Goal: Find contact information: Find contact information

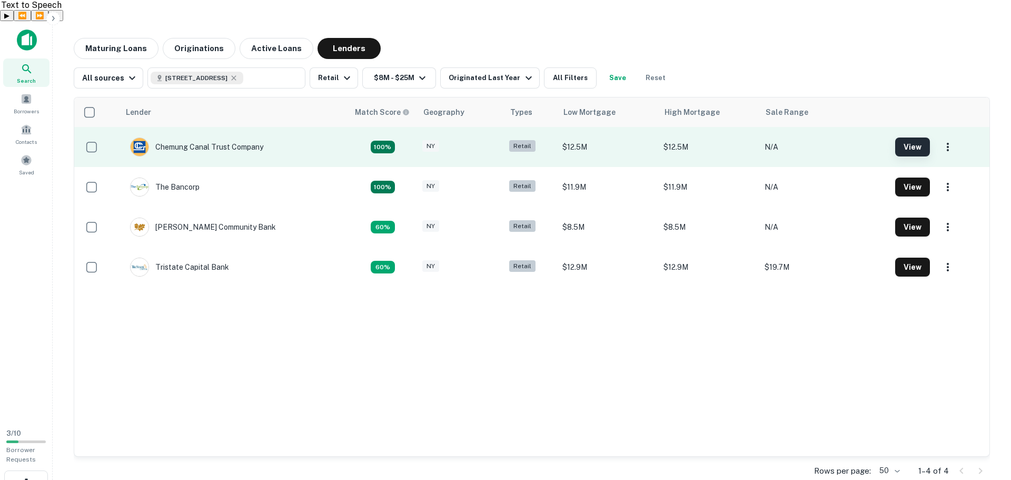
click at [906, 137] on button "View" at bounding box center [912, 146] width 35 height 19
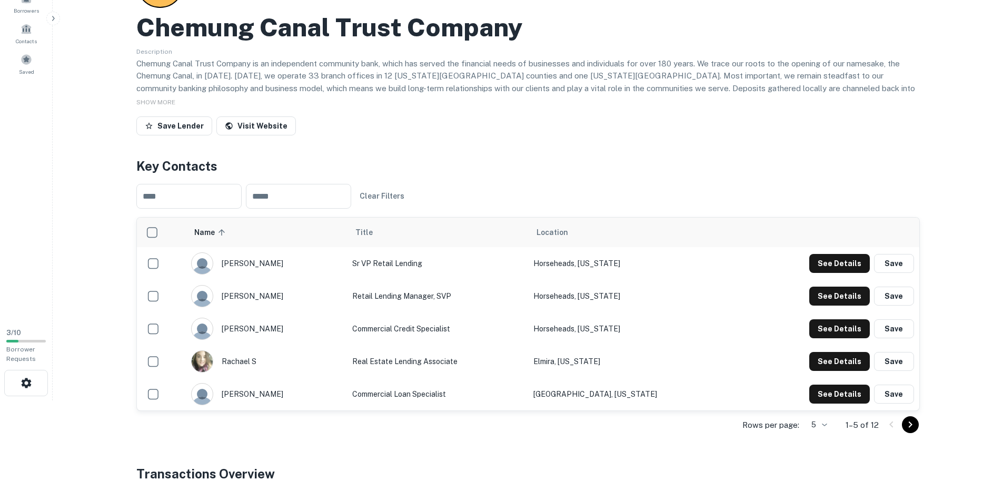
scroll to position [105, 0]
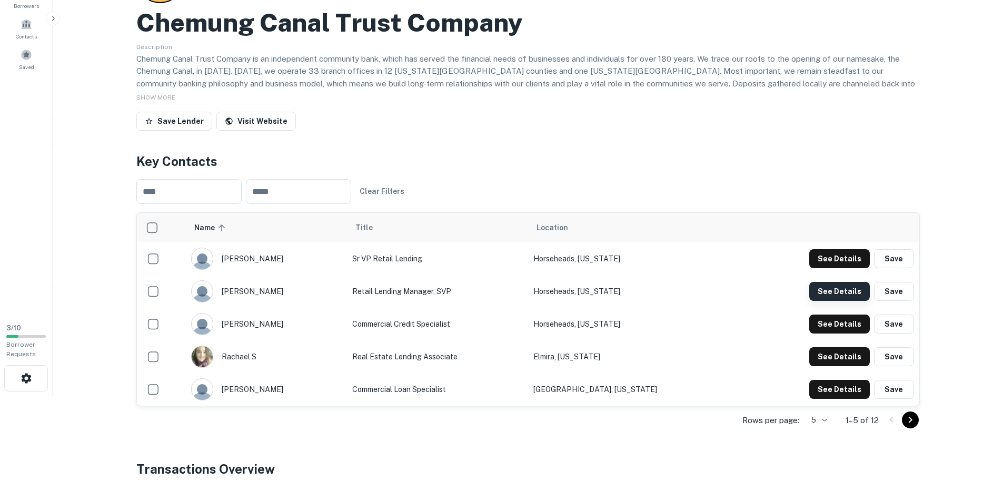
click at [823, 282] on button "See Details" at bounding box center [839, 291] width 61 height 19
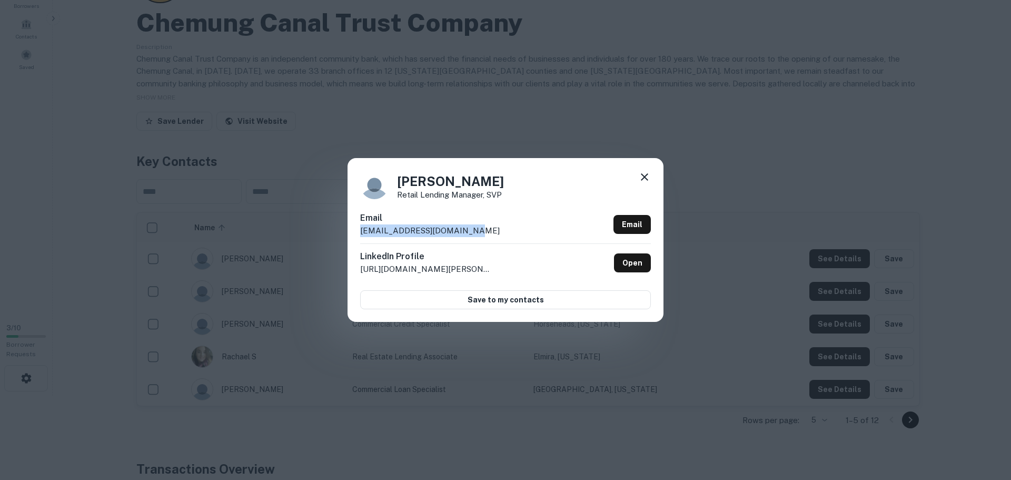
drag, startPoint x: 499, startPoint y: 233, endPoint x: 355, endPoint y: 228, distance: 143.8
click at [355, 229] on div "Laura Bennett Retail Lending Manager, SVP Email lbennett@chemungcanal.com Email…" at bounding box center [505, 239] width 316 height 163
copy p "[EMAIL_ADDRESS][DOMAIN_NAME]"
click at [641, 173] on icon at bounding box center [644, 177] width 13 height 13
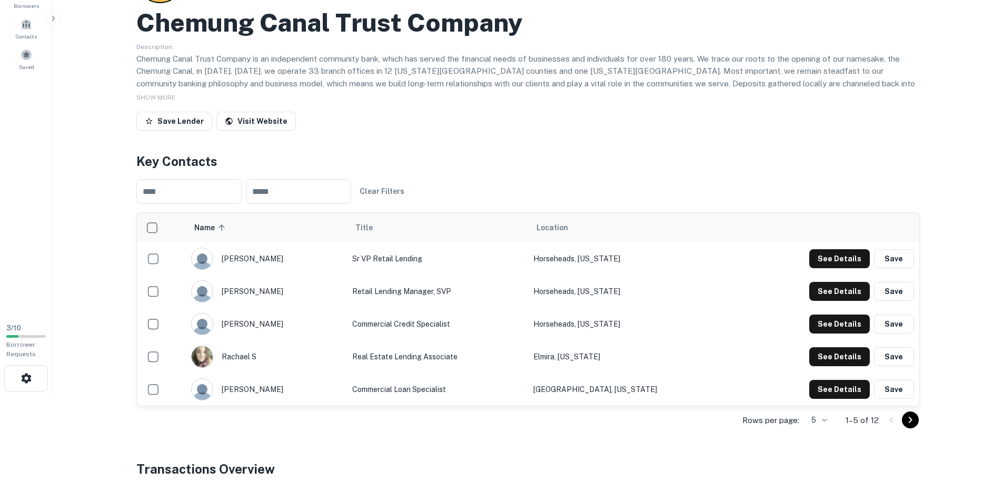
scroll to position [0, 0]
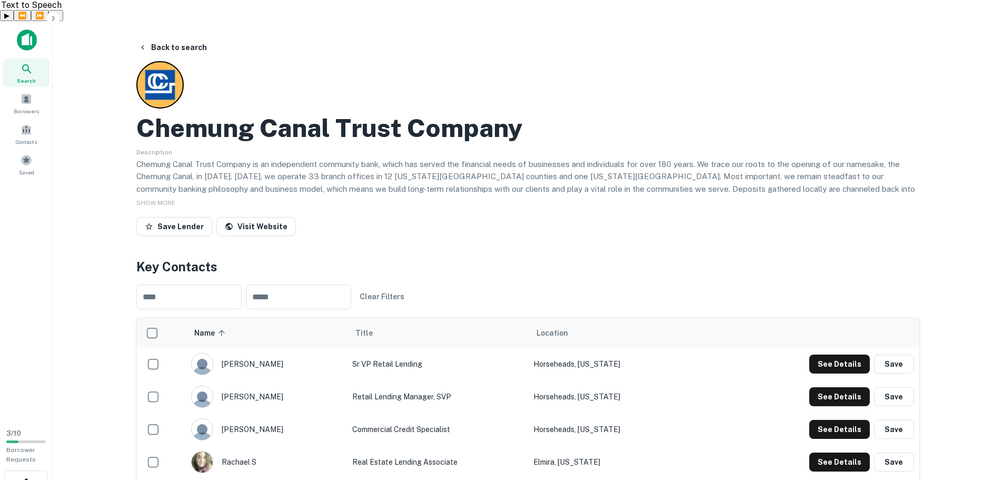
click at [28, 58] on div "Search" at bounding box center [26, 72] width 46 height 28
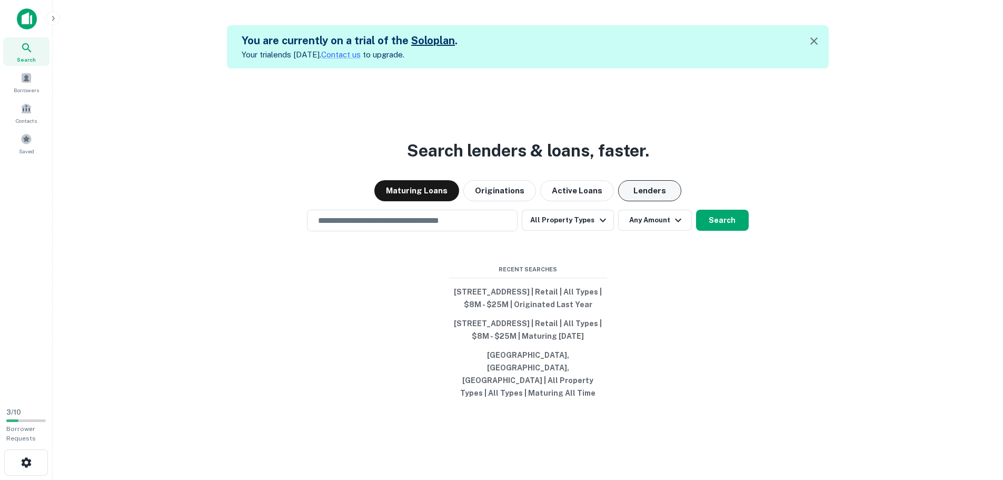
click at [644, 187] on button "Lenders" at bounding box center [649, 190] width 63 height 21
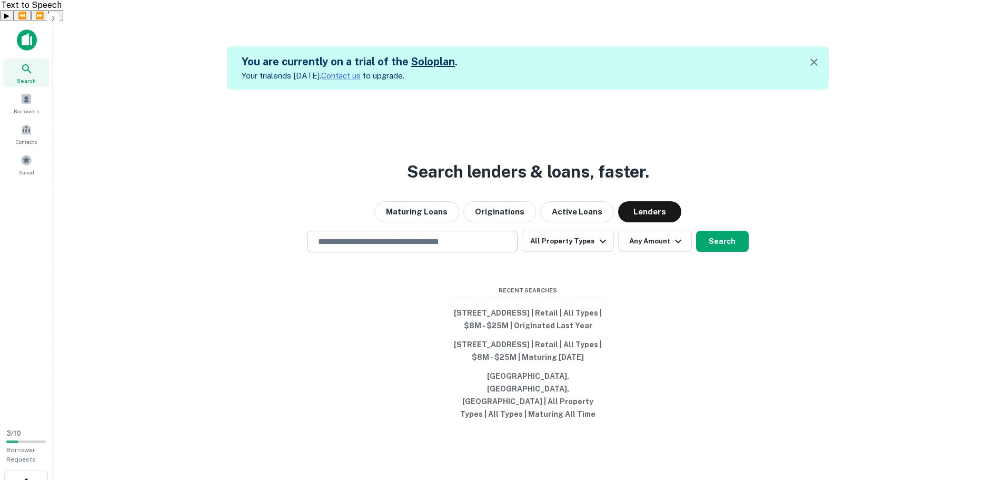
click at [445, 235] on input "text" at bounding box center [412, 241] width 201 height 12
paste input "**********"
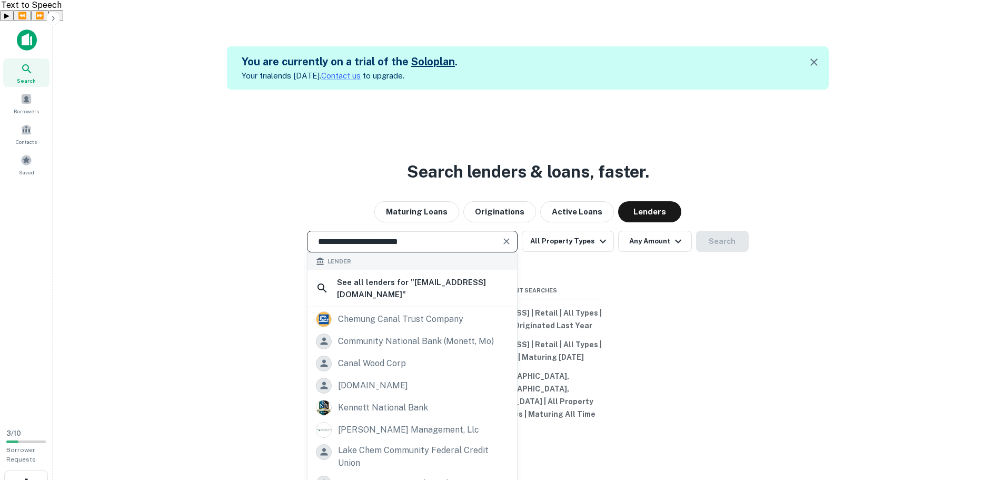
drag, startPoint x: 436, startPoint y: 217, endPoint x: 271, endPoint y: 186, distance: 168.7
click at [271, 186] on div "**********" at bounding box center [527, 329] width 933 height 480
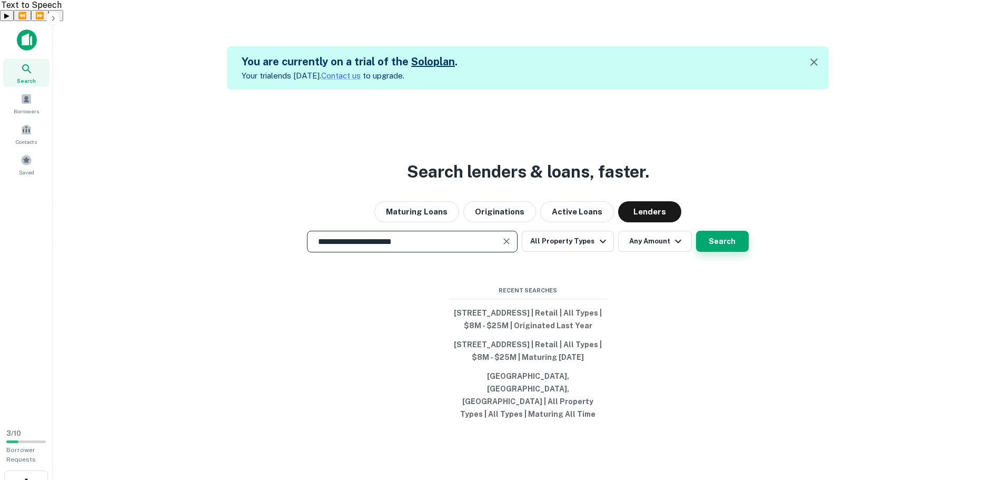
type input "**********"
click at [719, 231] on button "Search" at bounding box center [722, 241] width 53 height 21
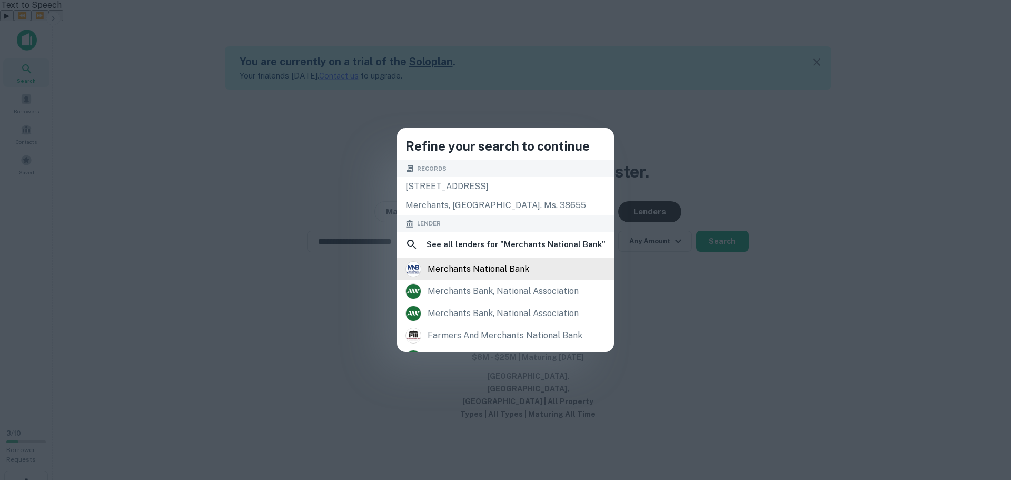
click at [536, 269] on div "merchants national bank" at bounding box center [505, 269] width 200 height 16
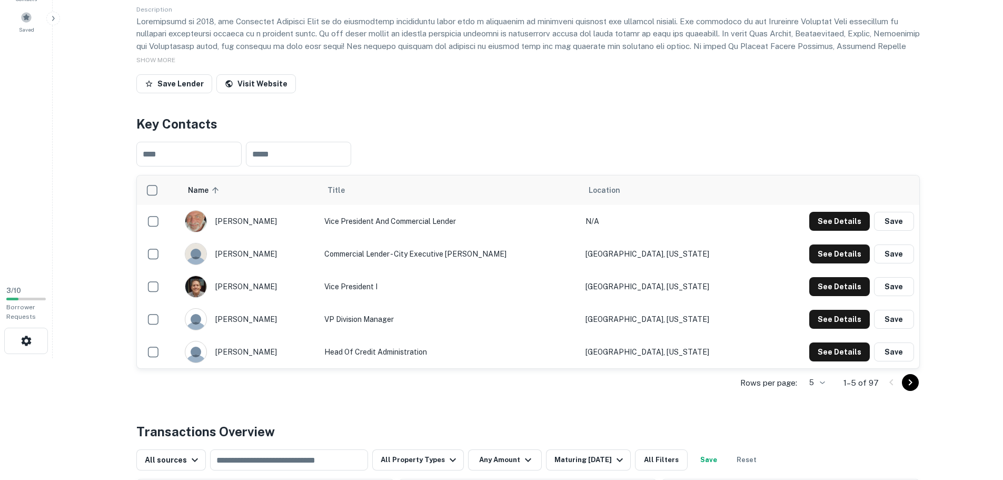
scroll to position [158, 0]
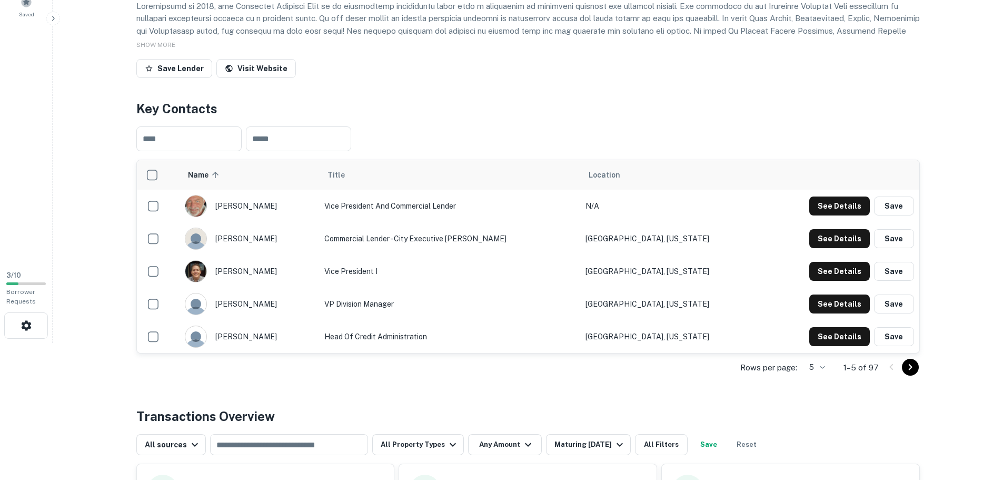
drag, startPoint x: 281, startPoint y: 184, endPoint x: 228, endPoint y: 180, distance: 52.3
click at [228, 195] on div "[PERSON_NAME]" at bounding box center [249, 206] width 129 height 22
drag, startPoint x: 227, startPoint y: 184, endPoint x: 840, endPoint y: 263, distance: 617.2
click at [279, 195] on div "[PERSON_NAME]" at bounding box center [249, 206] width 129 height 22
click at [835, 196] on button "See Details" at bounding box center [839, 205] width 61 height 19
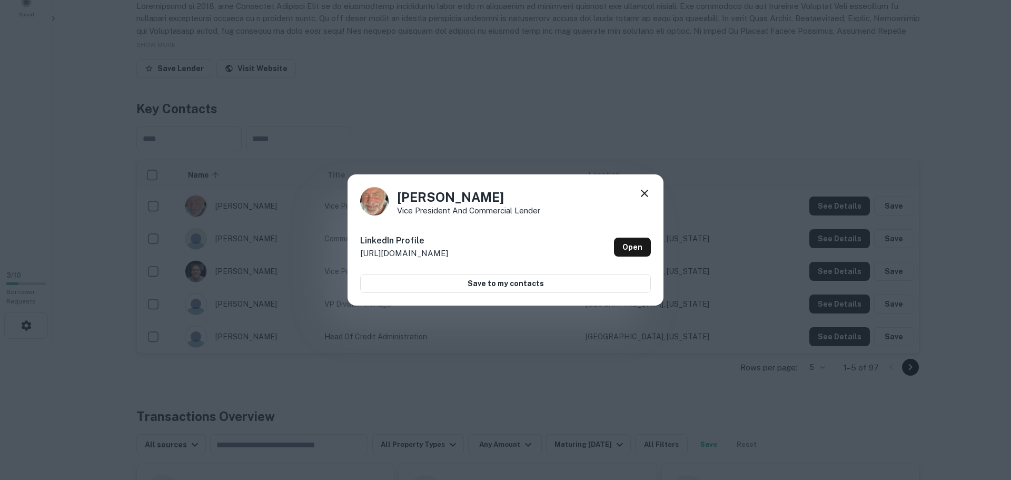
click at [645, 193] on icon at bounding box center [644, 192] width 7 height 7
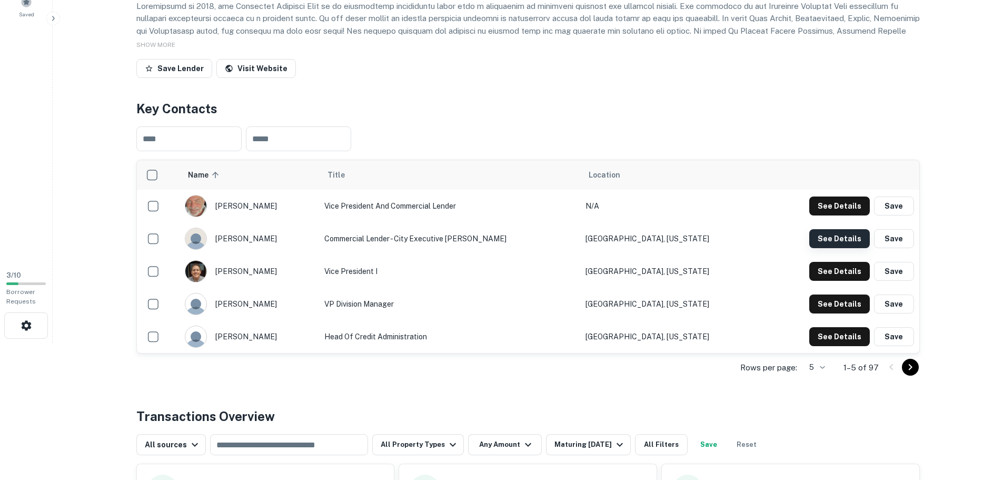
click at [833, 229] on button "See Details" at bounding box center [839, 238] width 61 height 19
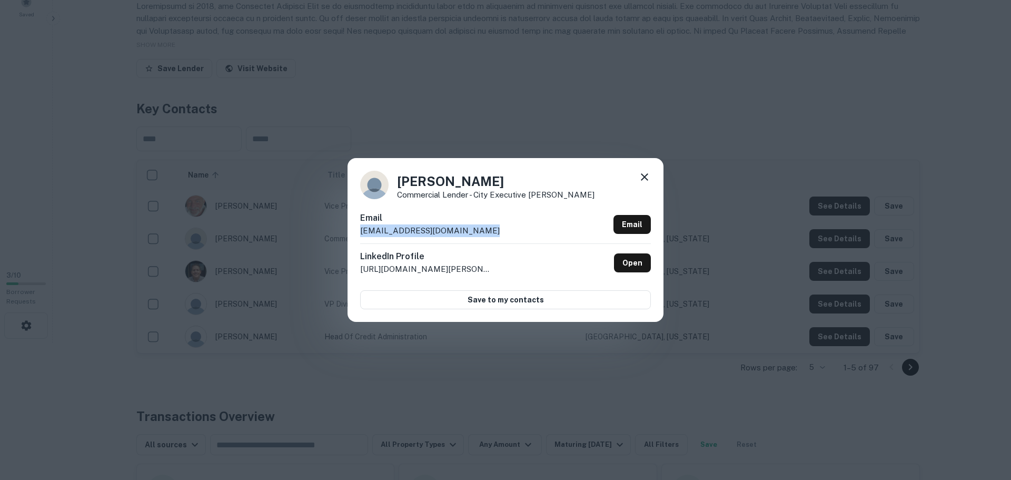
drag, startPoint x: 490, startPoint y: 228, endPoint x: 347, endPoint y: 231, distance: 142.1
click at [347, 232] on div "[PERSON_NAME] Commercial Lender - City Executive [PERSON_NAME] Email [EMAIL_ADD…" at bounding box center [505, 239] width 316 height 163
copy p "[EMAIL_ADDRESS][DOMAIN_NAME]"
click at [644, 176] on icon at bounding box center [644, 177] width 13 height 13
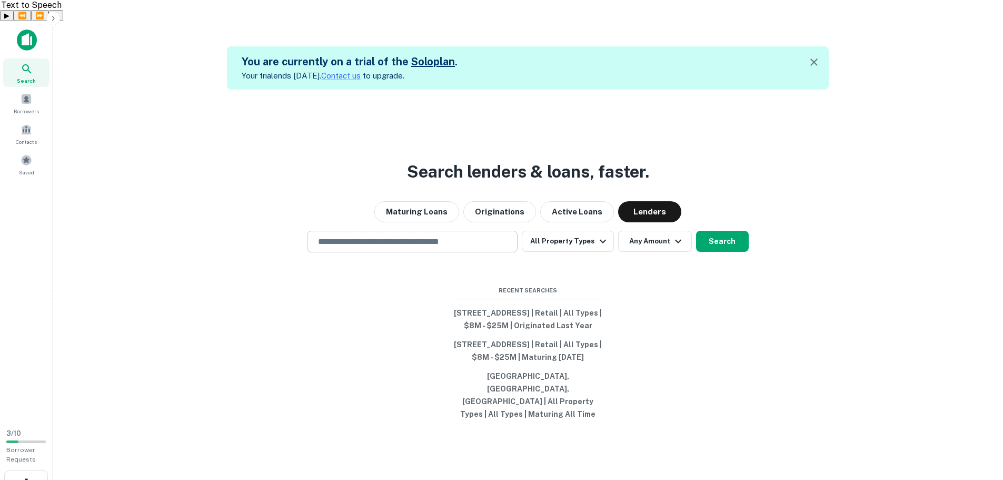
click at [461, 235] on input "text" at bounding box center [412, 241] width 201 height 12
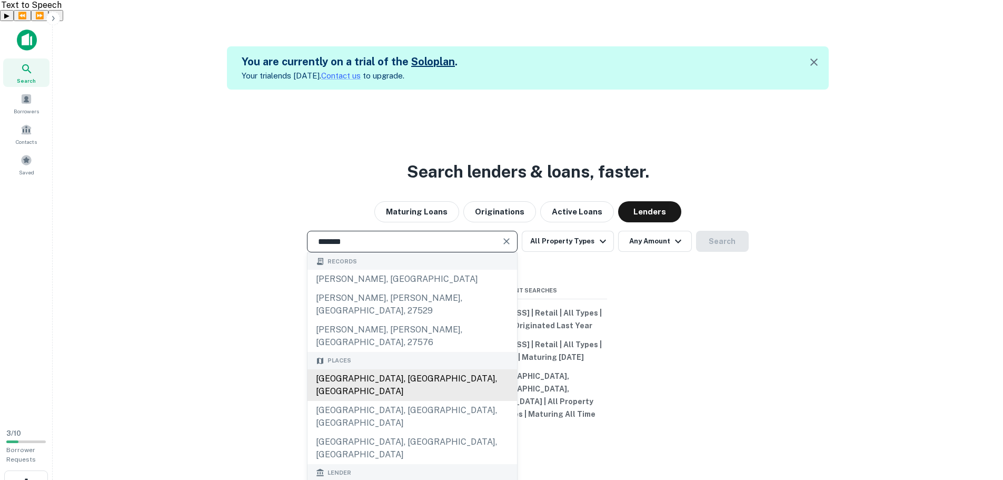
click at [428, 369] on div "[GEOGRAPHIC_DATA], [GEOGRAPHIC_DATA], [GEOGRAPHIC_DATA]" at bounding box center [411, 385] width 209 height 32
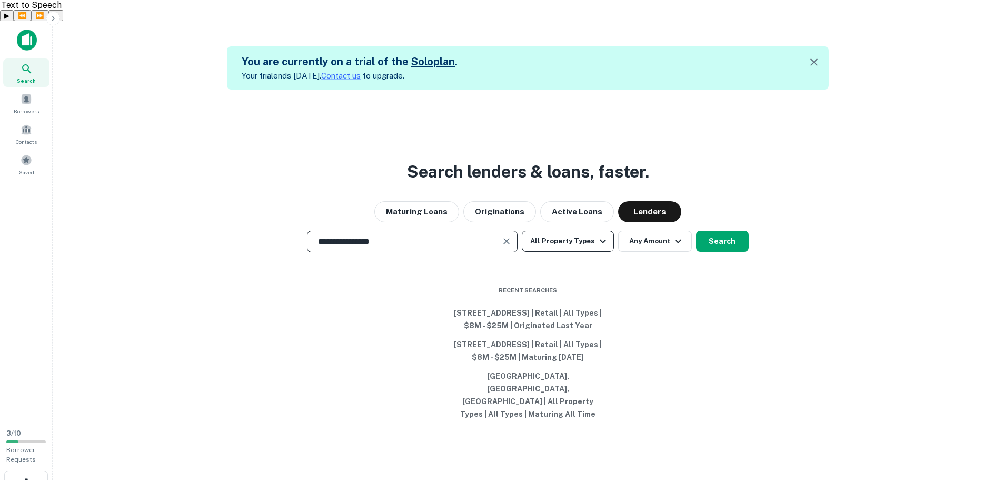
type input "**********"
click at [583, 231] on button "All Property Types" at bounding box center [568, 241] width 92 height 21
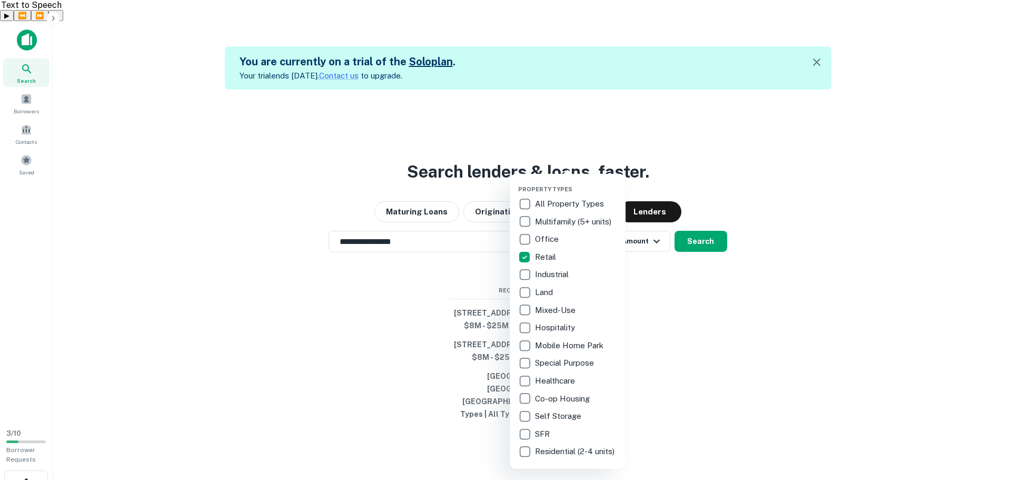
click at [675, 261] on div at bounding box center [505, 240] width 1011 height 480
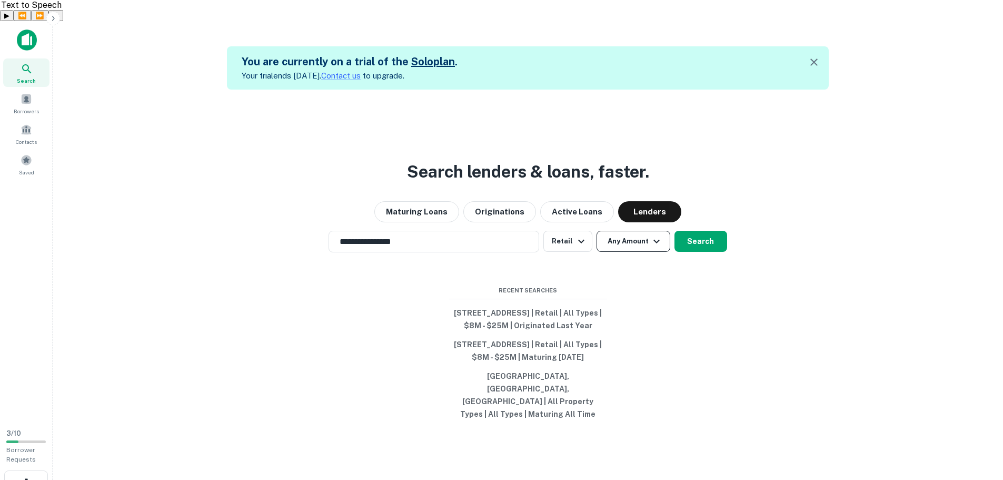
click at [657, 239] on icon "button" at bounding box center [656, 241] width 6 height 4
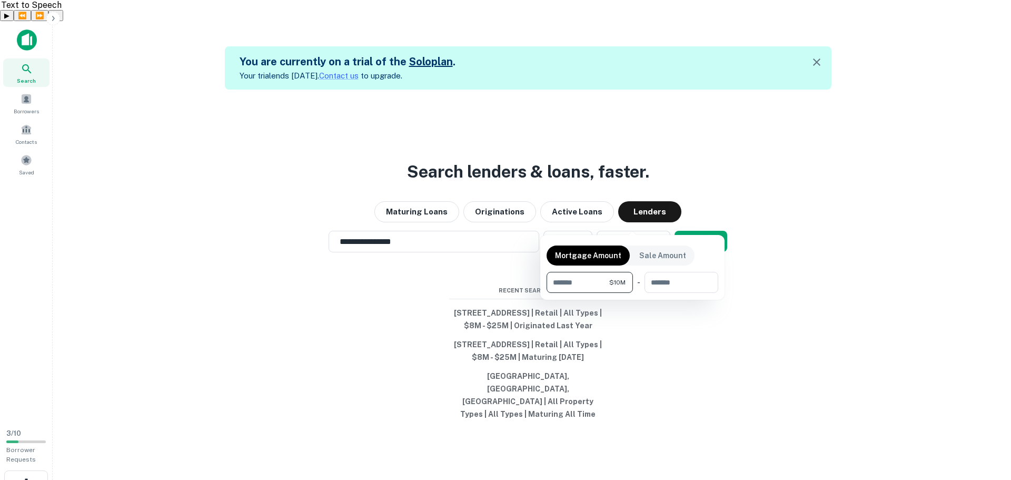
type input "********"
click at [699, 218] on div at bounding box center [505, 240] width 1011 height 480
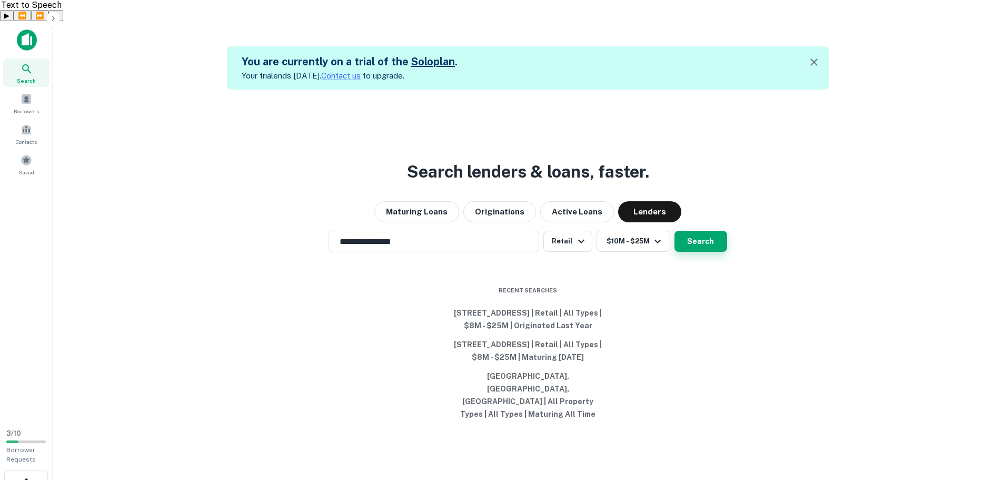
click at [703, 231] on button "Search" at bounding box center [700, 241] width 53 height 21
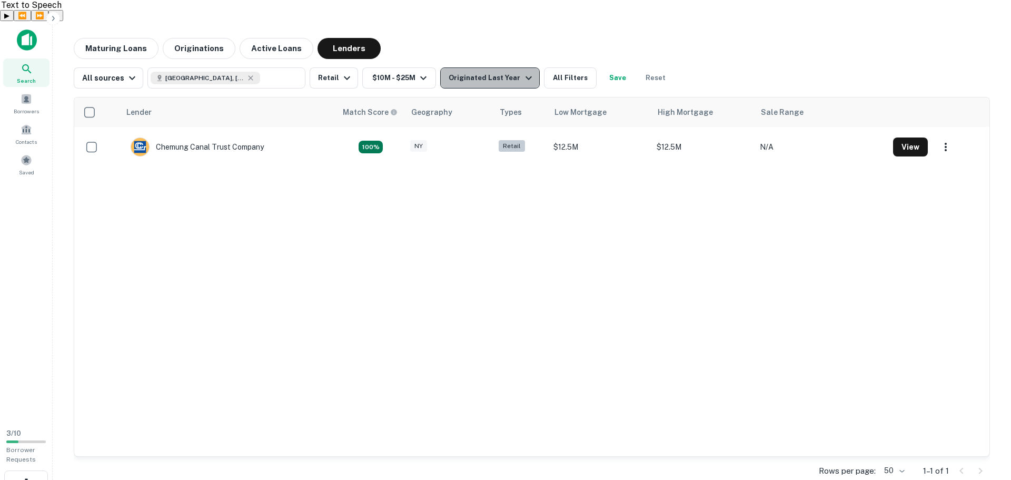
click at [522, 72] on icon "button" at bounding box center [528, 78] width 13 height 13
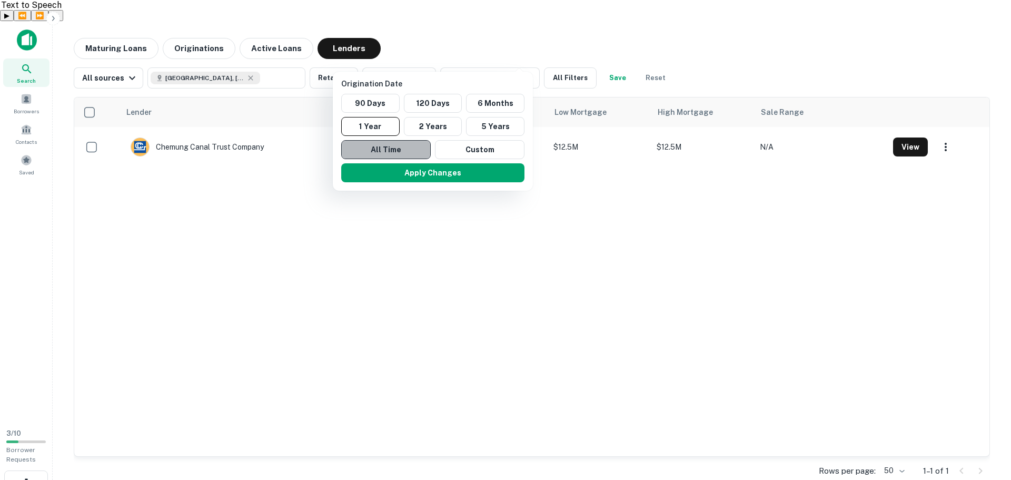
click at [375, 149] on button "All Time" at bounding box center [385, 149] width 89 height 19
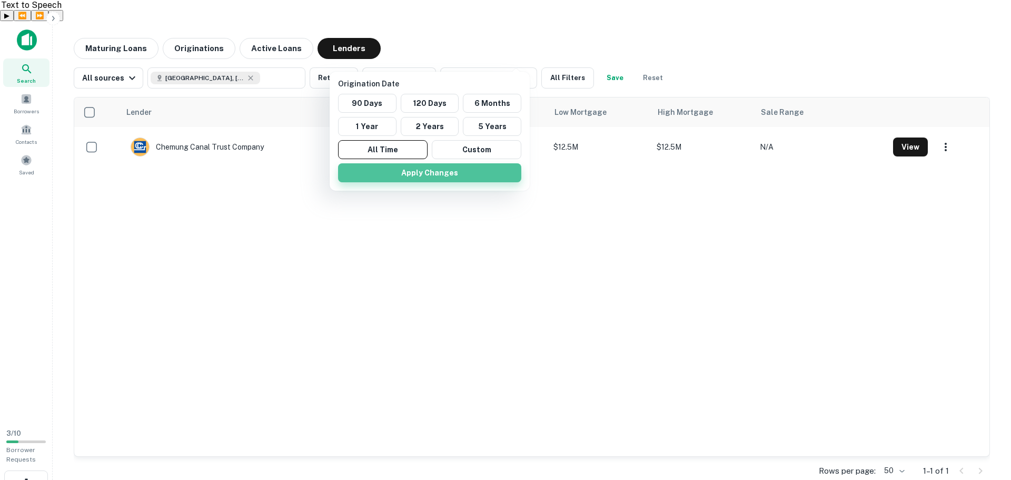
click at [400, 176] on button "Apply Changes" at bounding box center [429, 172] width 183 height 19
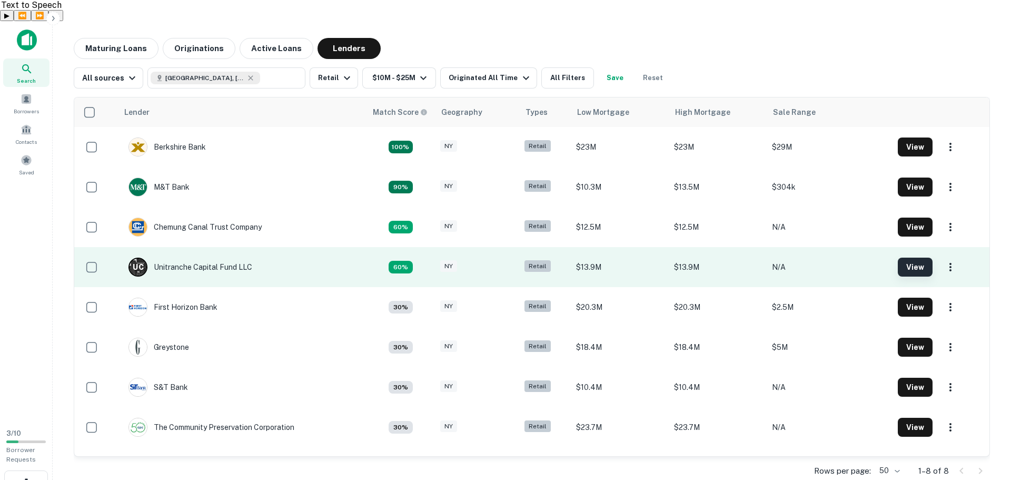
click at [919, 257] on button "View" at bounding box center [914, 266] width 35 height 19
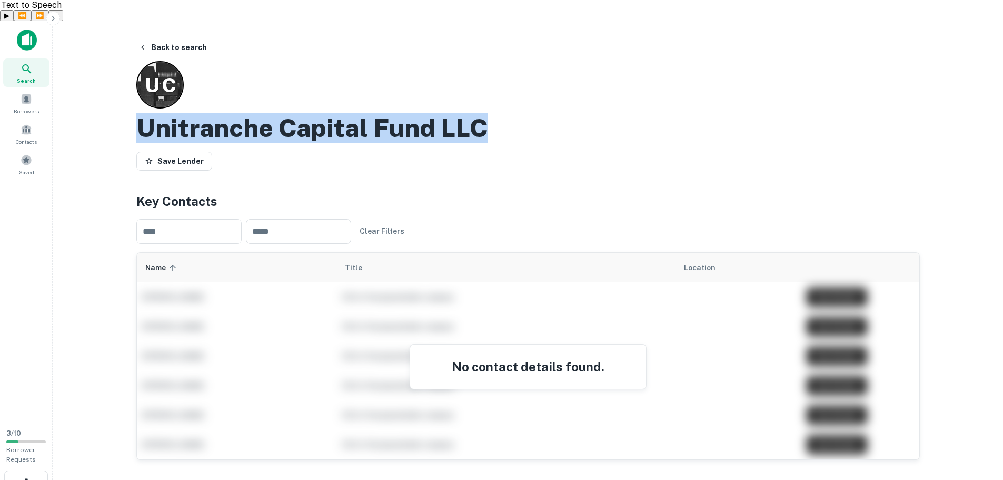
drag, startPoint x: 137, startPoint y: 108, endPoint x: 495, endPoint y: 107, distance: 358.4
click at [495, 113] on div "Unitranche Capital Fund LLC" at bounding box center [527, 128] width 783 height 31
click at [177, 38] on button "Back to search" at bounding box center [172, 47] width 77 height 19
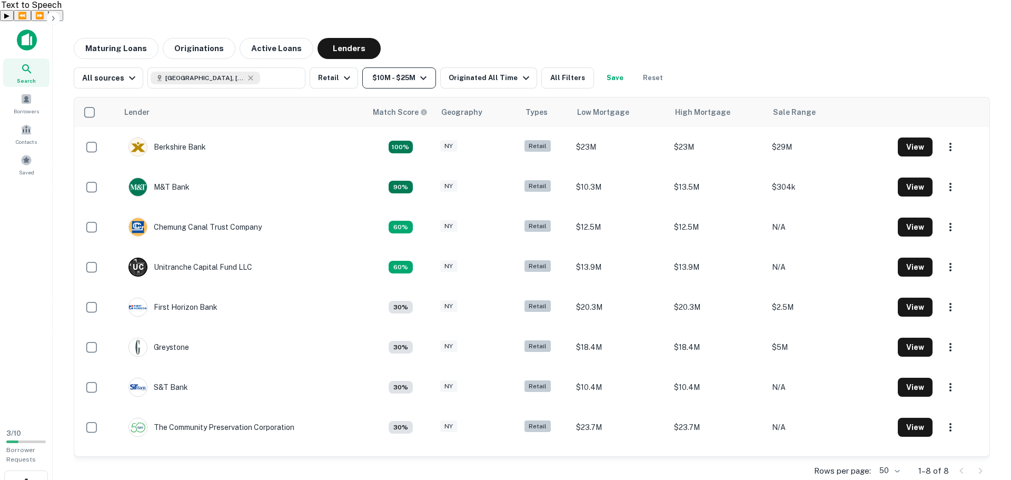
click at [422, 72] on icon "button" at bounding box center [423, 78] width 13 height 13
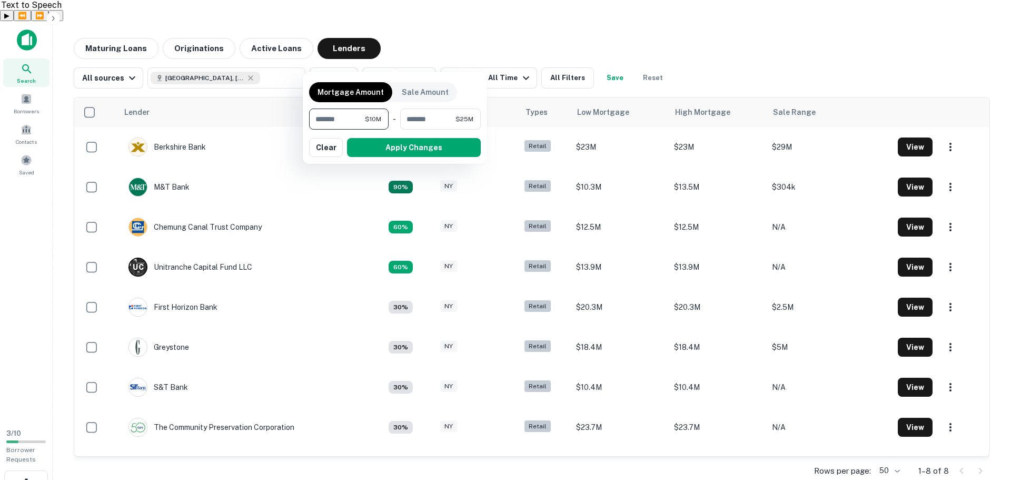
click at [323, 117] on input "********" at bounding box center [337, 118] width 56 height 21
type input "*******"
click at [402, 152] on button "Apply Changes" at bounding box center [414, 147] width 134 height 19
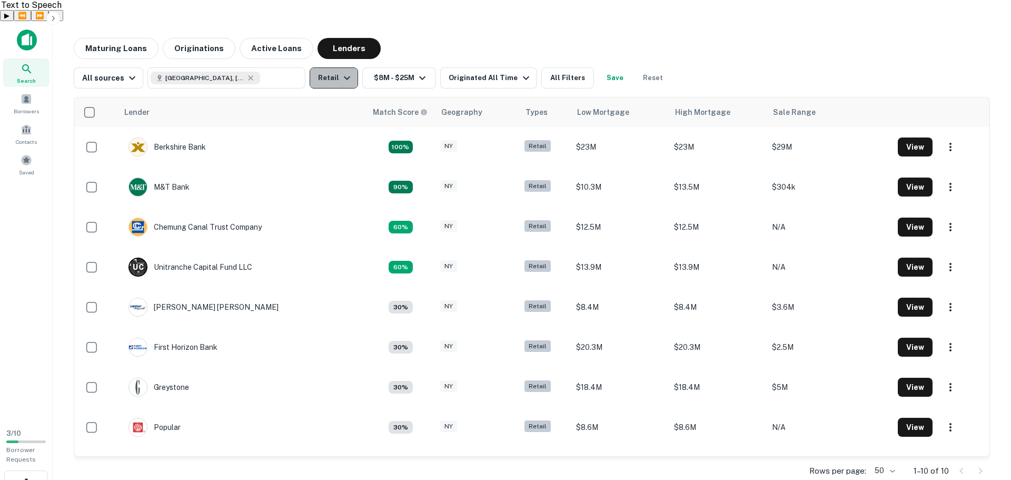
click at [335, 67] on button "Retail" at bounding box center [333, 77] width 48 height 21
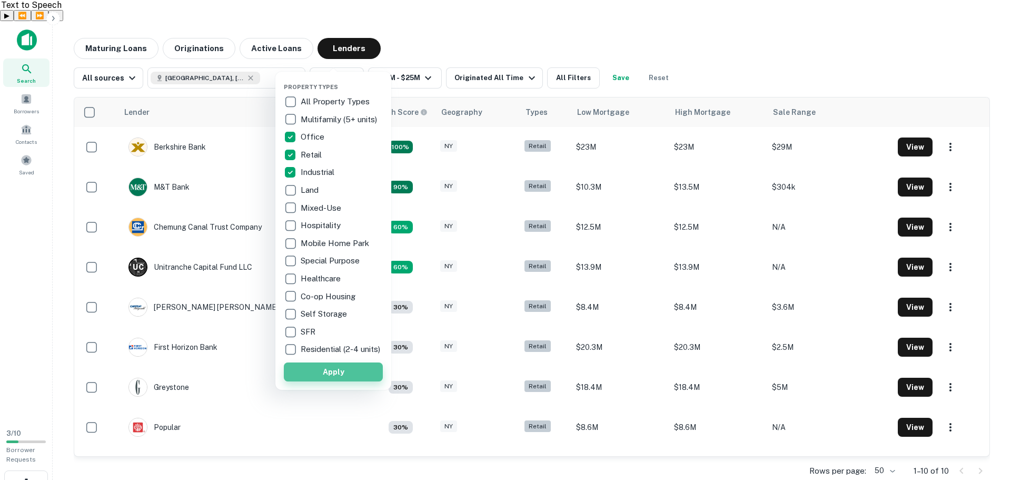
click at [353, 379] on button "Apply" at bounding box center [333, 371] width 99 height 19
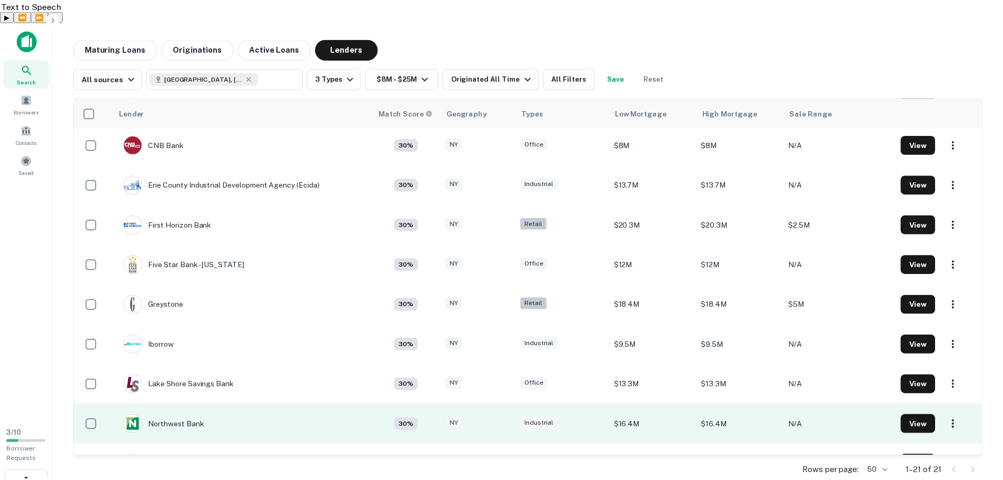
scroll to position [421, 0]
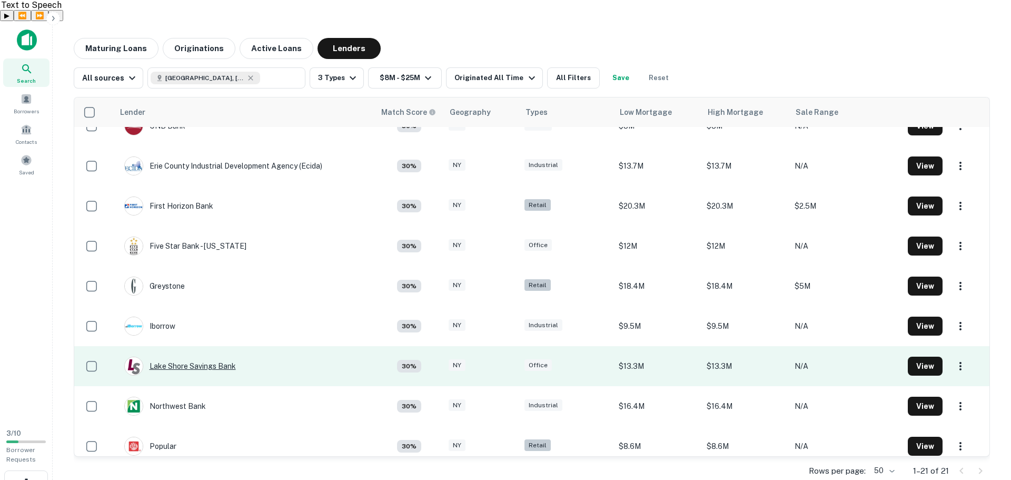
click at [195, 356] on div "Lake Shore Savings Bank" at bounding box center [180, 365] width 112 height 19
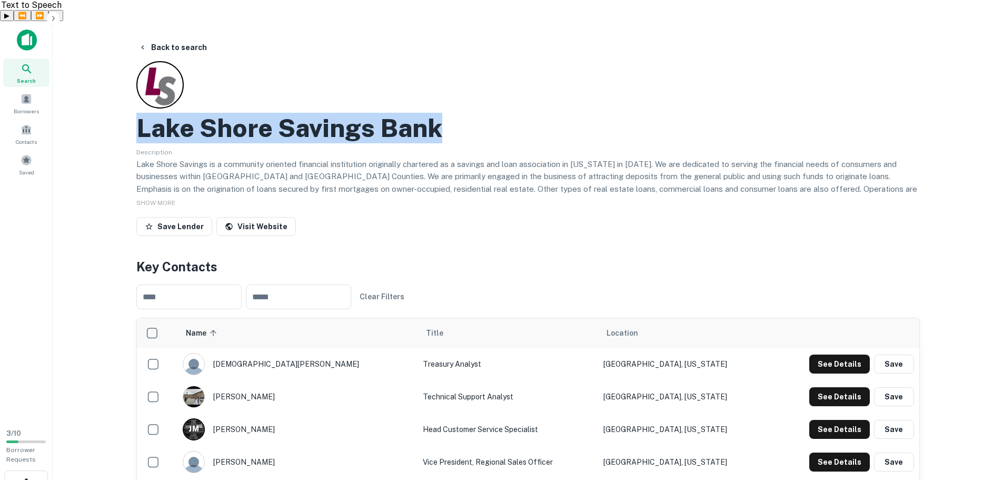
drag, startPoint x: 447, startPoint y: 109, endPoint x: 105, endPoint y: 100, distance: 341.7
click at [105, 100] on main "Back to search Lake Shore Savings Bank Description Lake Shore Savings is a comm…" at bounding box center [528, 261] width 950 height 480
copy h2 "Lake Shore Savings Bank"
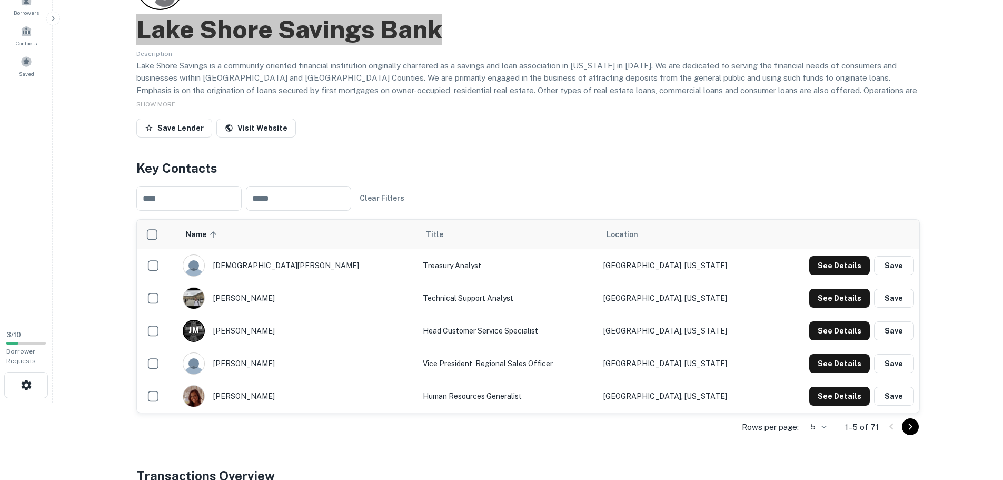
scroll to position [105, 0]
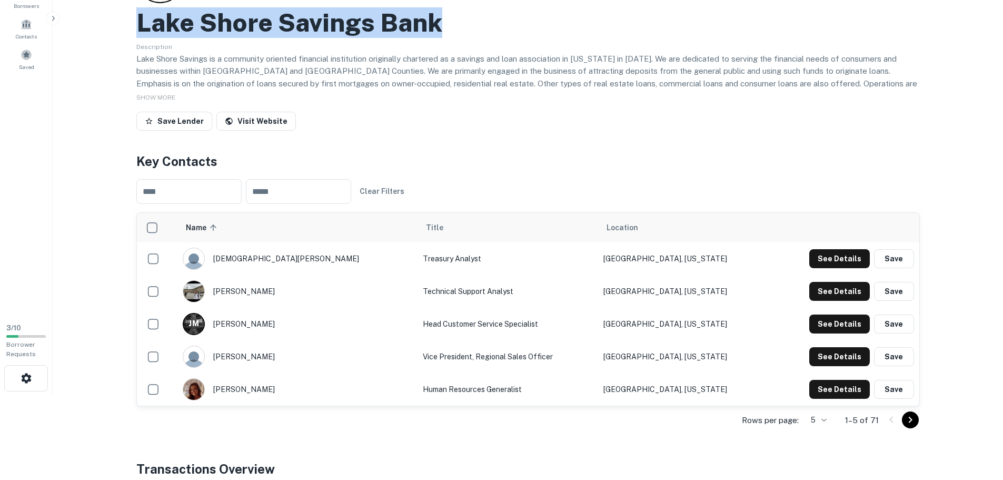
drag, startPoint x: 318, startPoint y: 337, endPoint x: 296, endPoint y: 335, distance: 22.2
click at [296, 345] on div "[PERSON_NAME]" at bounding box center [297, 356] width 229 height 22
copy div "[PERSON_NAME]"
click at [848, 347] on button "See Details" at bounding box center [839, 356] width 61 height 19
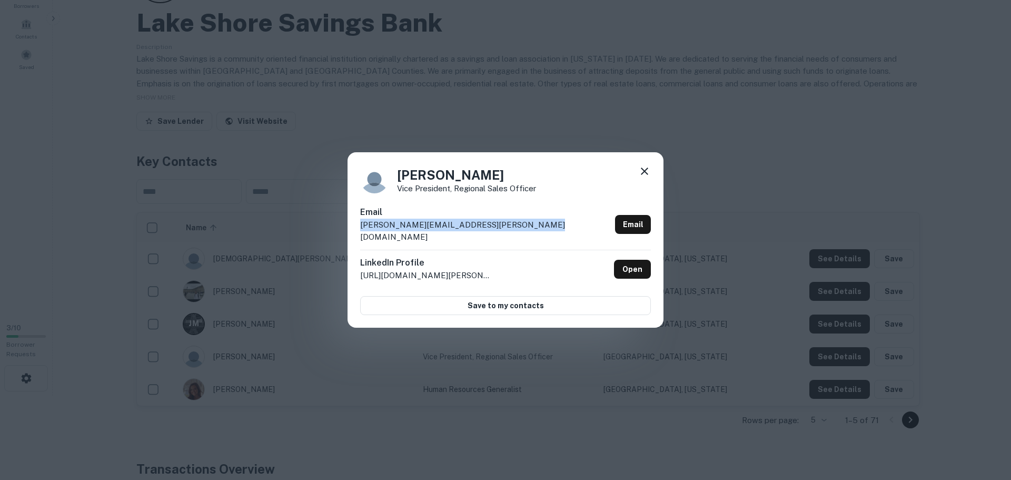
drag, startPoint x: 535, startPoint y: 232, endPoint x: 355, endPoint y: 228, distance: 180.6
click at [355, 228] on div "[PERSON_NAME] Vice President, Regional Sales Officer Email [PERSON_NAME][EMAIL_…" at bounding box center [505, 240] width 316 height 176
copy p "[PERSON_NAME][EMAIL_ADDRESS][PERSON_NAME][DOMAIN_NAME]"
click at [646, 175] on icon at bounding box center [644, 171] width 13 height 13
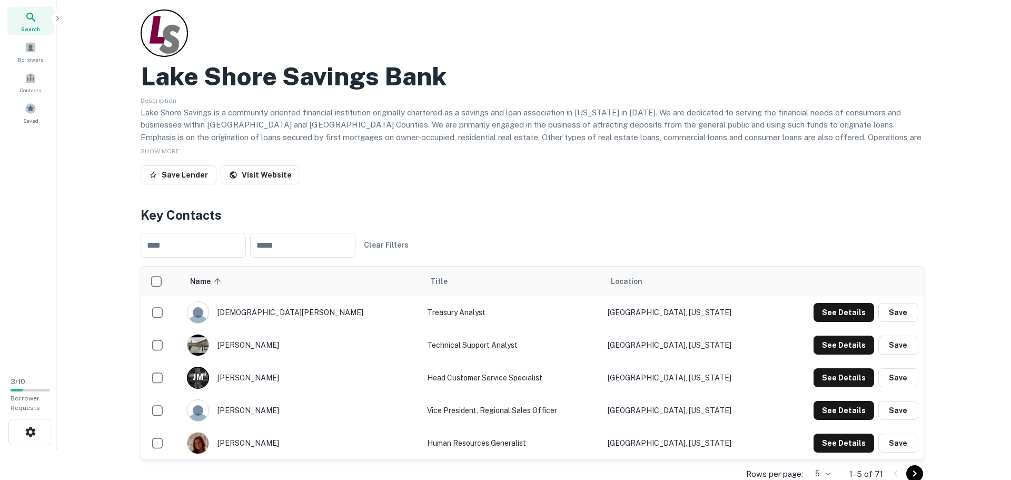
scroll to position [0, 0]
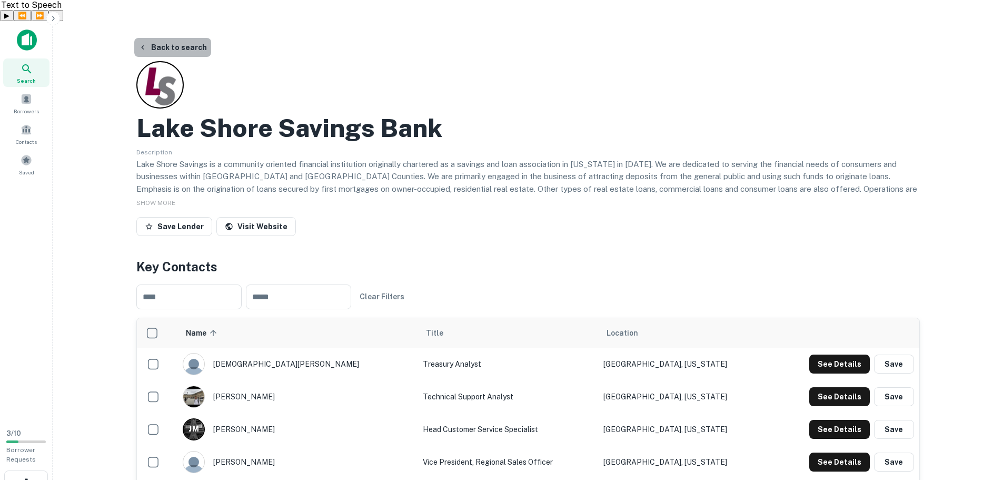
click at [173, 38] on button "Back to search" at bounding box center [172, 47] width 77 height 19
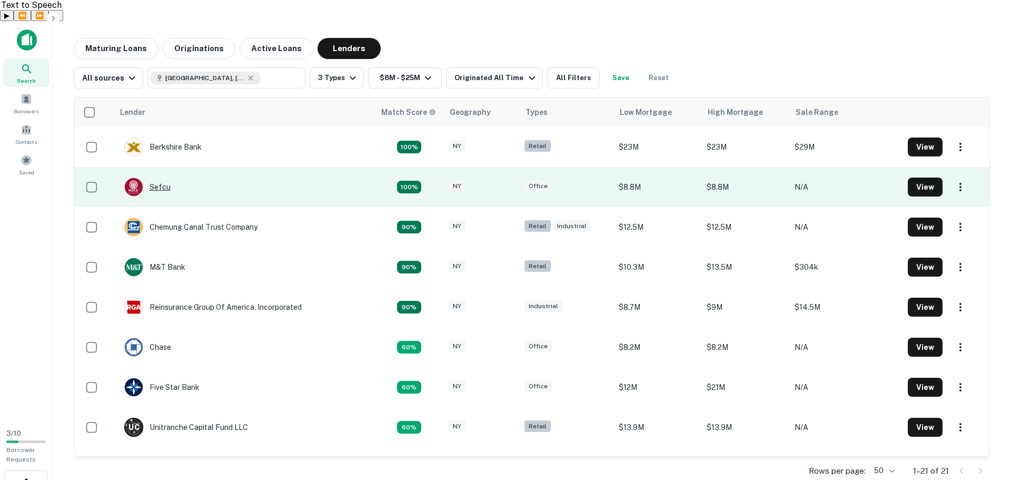
click at [158, 177] on div "Sefcu" at bounding box center [147, 186] width 46 height 19
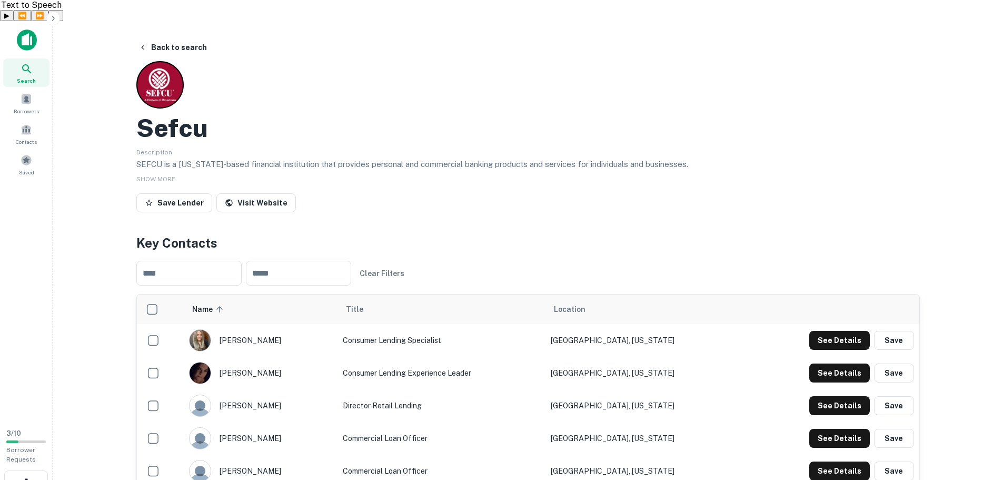
click at [160, 113] on h2 "Sefcu" at bounding box center [172, 128] width 72 height 31
copy h2 "Sefcu"
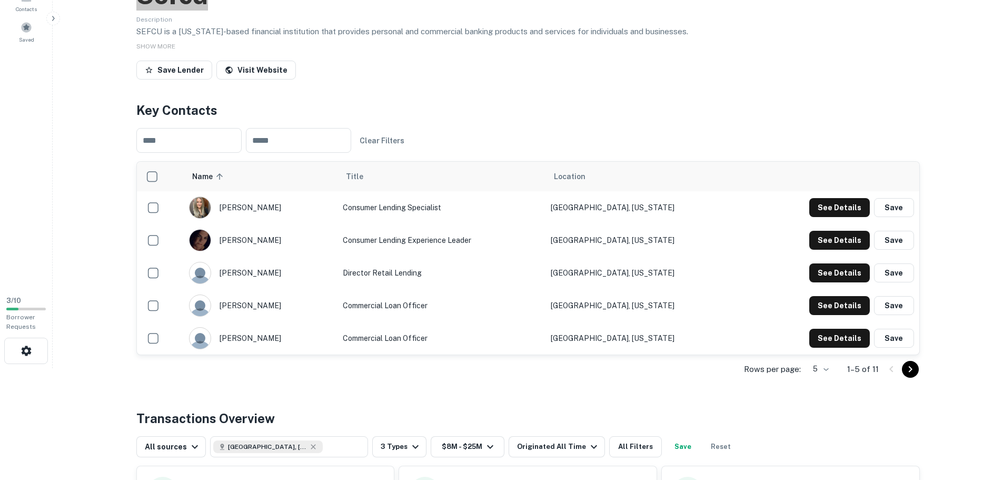
scroll to position [158, 0]
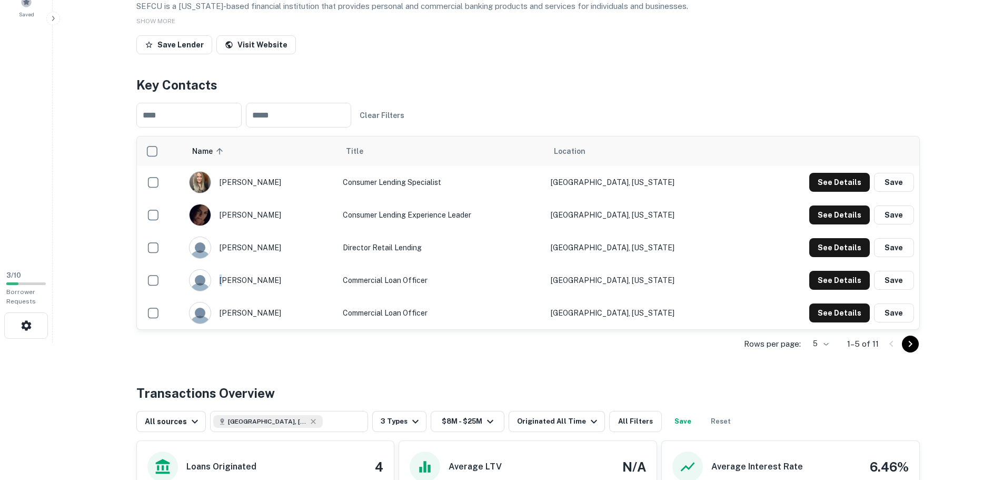
drag, startPoint x: 282, startPoint y: 263, endPoint x: 234, endPoint y: 256, distance: 48.9
click at [229, 269] on div "[PERSON_NAME]" at bounding box center [260, 280] width 143 height 22
click at [284, 269] on div "[PERSON_NAME]" at bounding box center [260, 280] width 143 height 22
drag, startPoint x: 284, startPoint y: 257, endPoint x: 279, endPoint y: 260, distance: 5.4
click at [279, 269] on div "[PERSON_NAME]" at bounding box center [260, 280] width 143 height 22
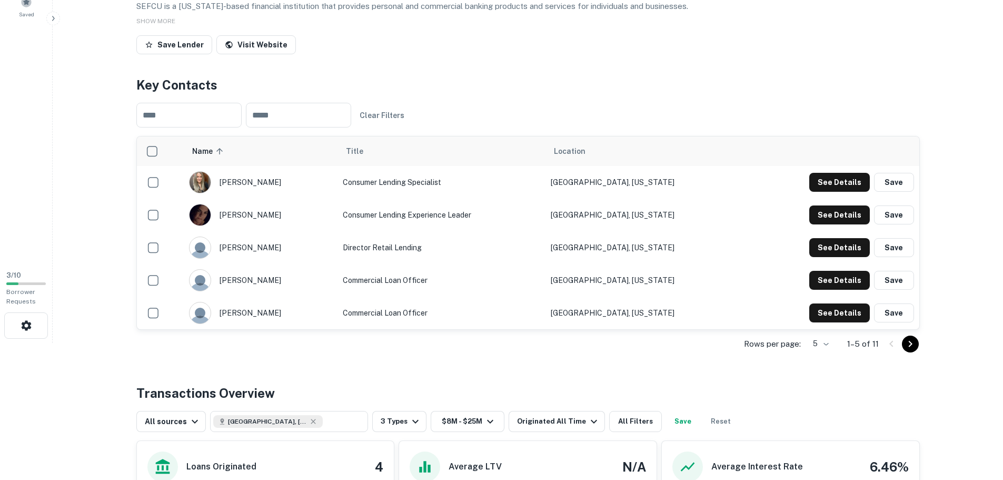
copy div "[PERSON_NAME]"
click at [841, 271] on button "See Details" at bounding box center [839, 280] width 61 height 19
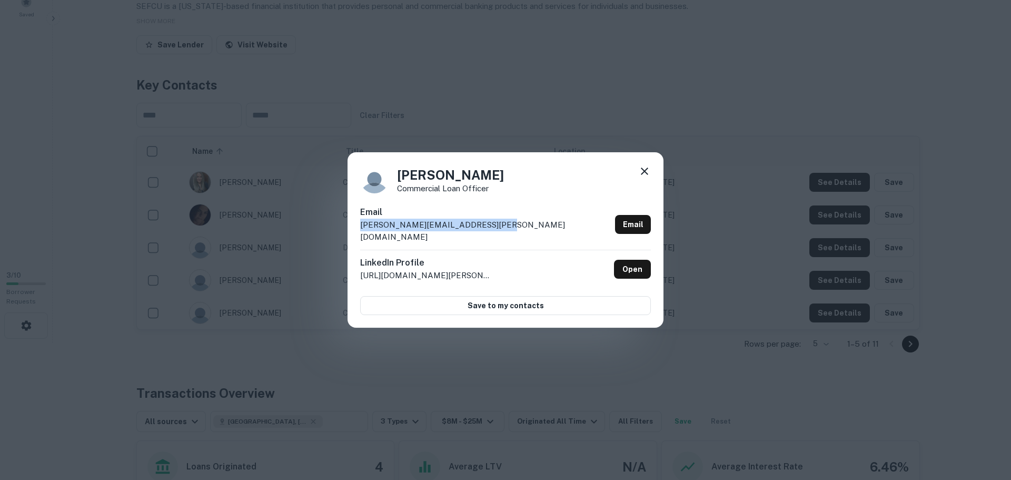
drag, startPoint x: 516, startPoint y: 233, endPoint x: 338, endPoint y: 234, distance: 177.4
click at [338, 234] on div "[PERSON_NAME] commercial loan officer Email [PERSON_NAME][EMAIL_ADDRESS][PERSON…" at bounding box center [505, 240] width 1011 height 480
copy p "[PERSON_NAME][EMAIL_ADDRESS][PERSON_NAME][DOMAIN_NAME]"
click at [646, 176] on icon at bounding box center [644, 171] width 13 height 13
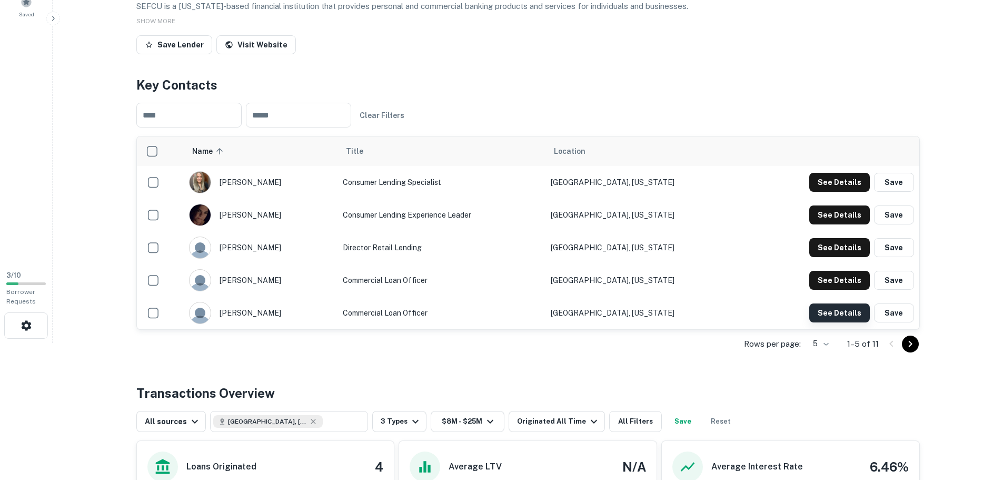
click at [837, 303] on button "See Details" at bounding box center [839, 312] width 61 height 19
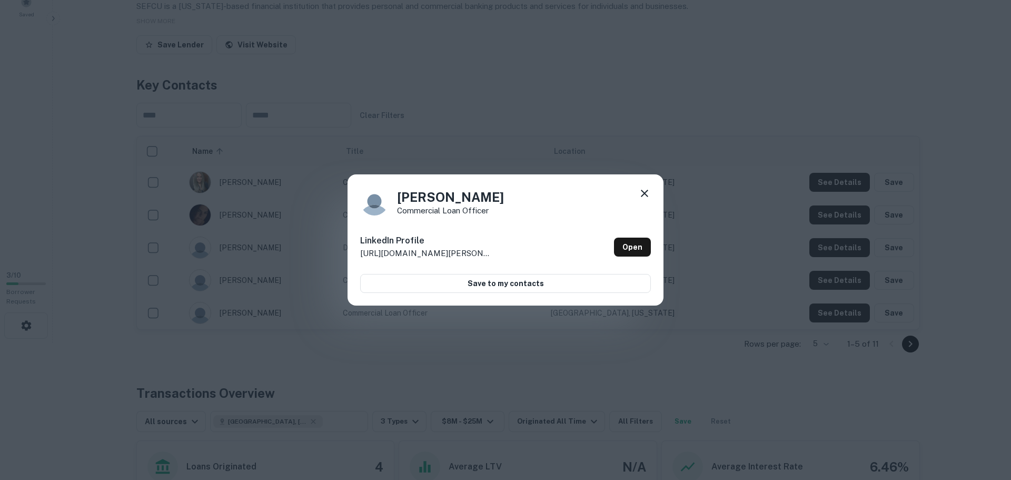
click at [643, 192] on icon at bounding box center [644, 192] width 7 height 7
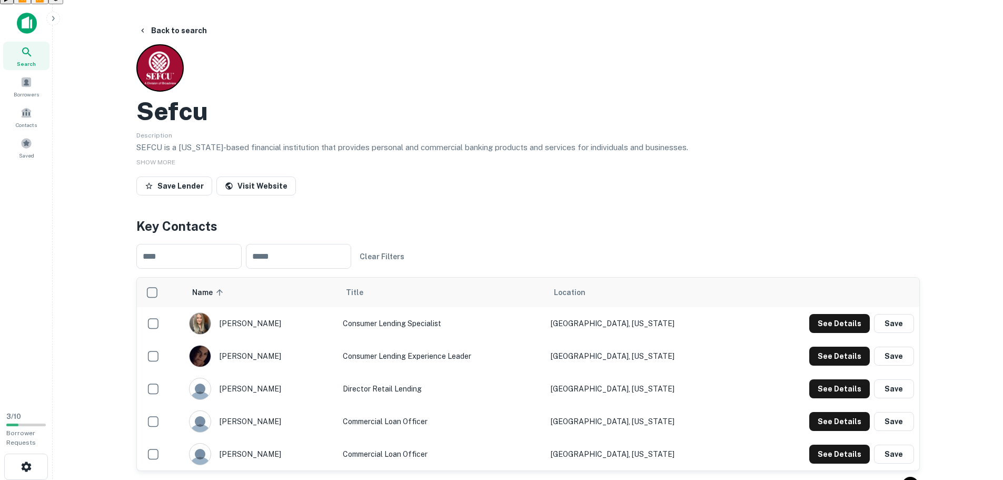
scroll to position [0, 0]
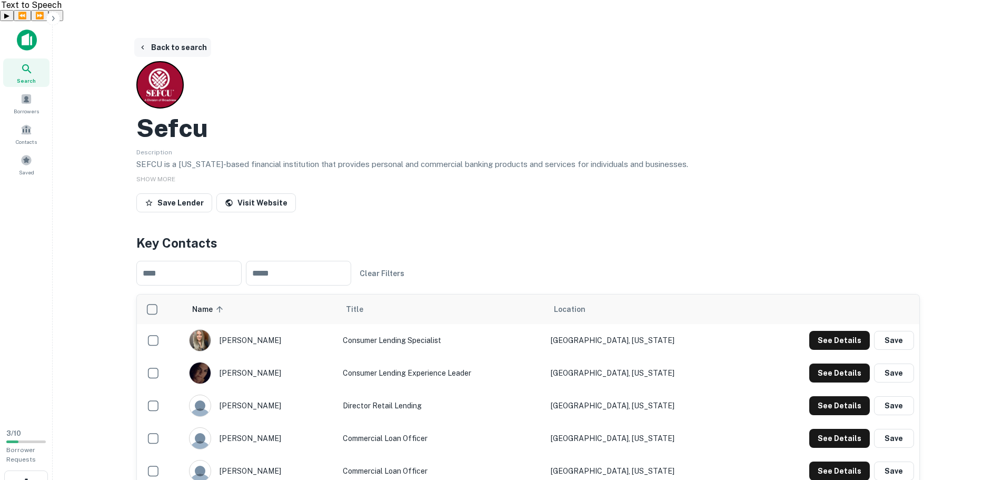
click at [175, 38] on button "Back to search" at bounding box center [172, 47] width 77 height 19
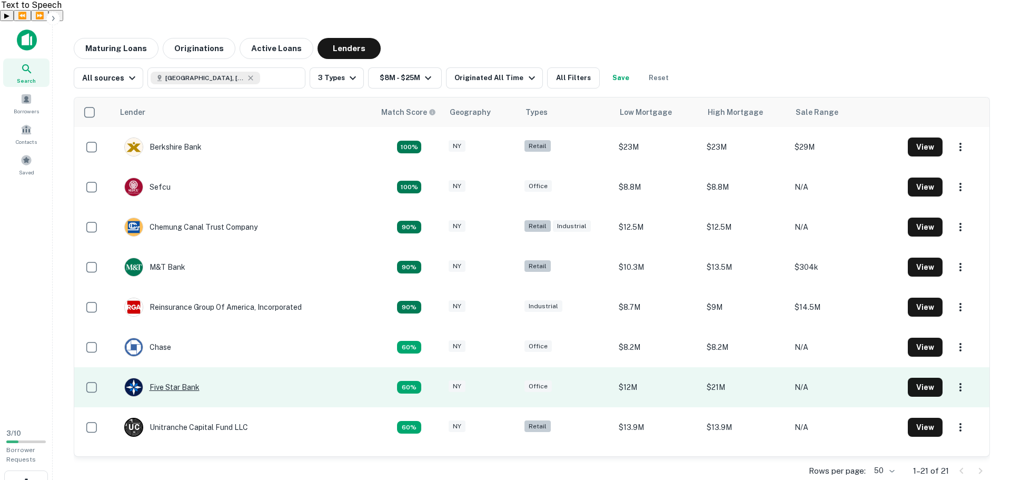
click at [179, 377] on div "Five Star Bank" at bounding box center [161, 386] width 75 height 19
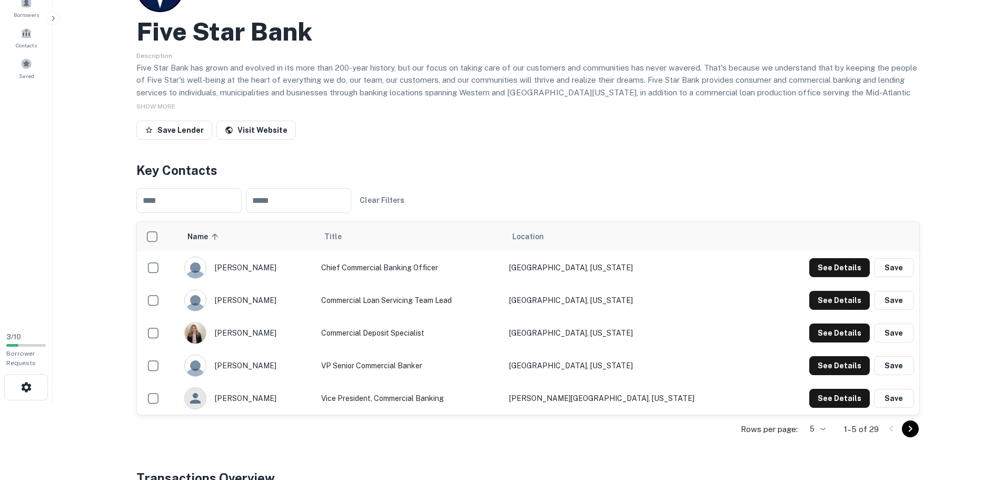
scroll to position [105, 0]
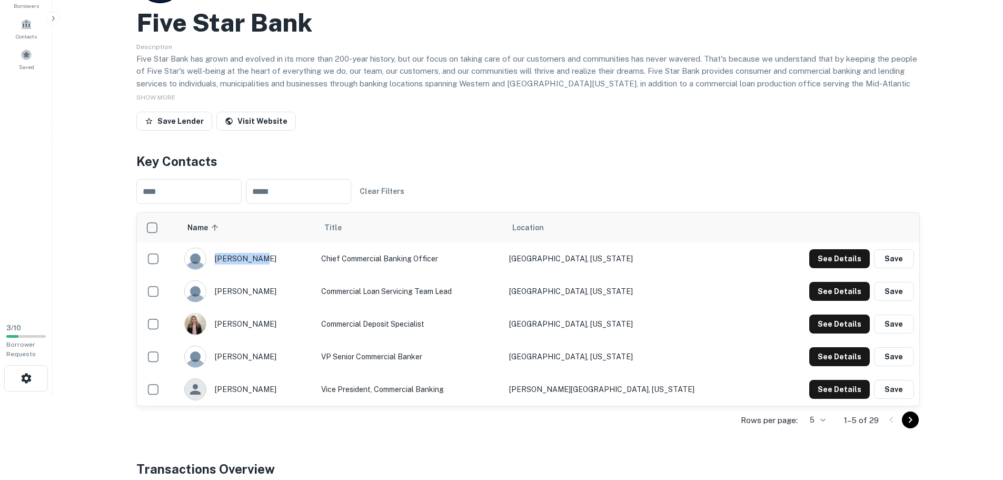
drag, startPoint x: 270, startPoint y: 238, endPoint x: 262, endPoint y: 237, distance: 8.4
click at [262, 247] on div "[PERSON_NAME]" at bounding box center [247, 258] width 126 height 22
copy div "[PERSON_NAME]"
click at [853, 249] on button "See Details" at bounding box center [839, 258] width 61 height 19
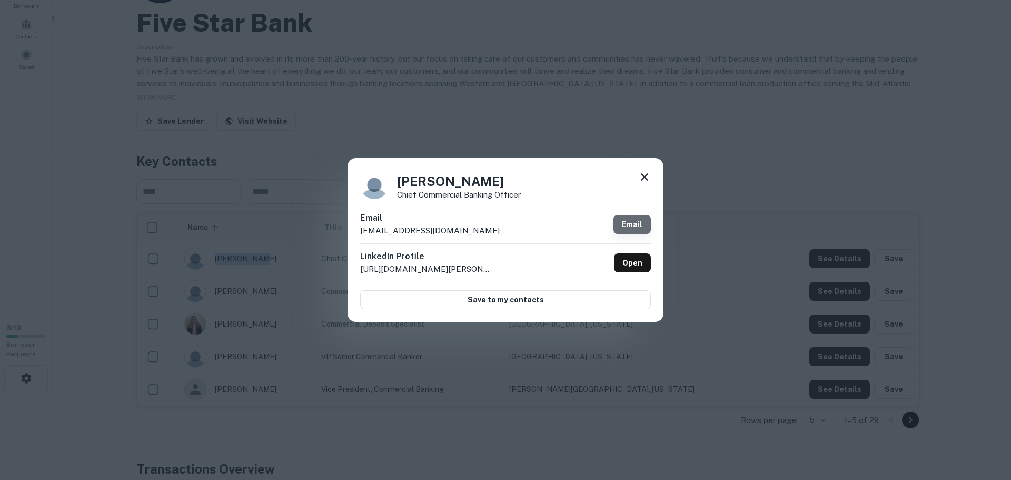
click at [624, 223] on link "Email" at bounding box center [631, 224] width 37 height 19
drag, startPoint x: 470, startPoint y: 232, endPoint x: 359, endPoint y: 232, distance: 110.5
click at [359, 232] on div "[PERSON_NAME] Chief Commercial Banking Officer Email [EMAIL_ADDRESS][DOMAIN_NAM…" at bounding box center [505, 239] width 316 height 163
copy p "[EMAIL_ADDRESS][DOMAIN_NAME]"
click at [642, 179] on icon at bounding box center [644, 177] width 13 height 13
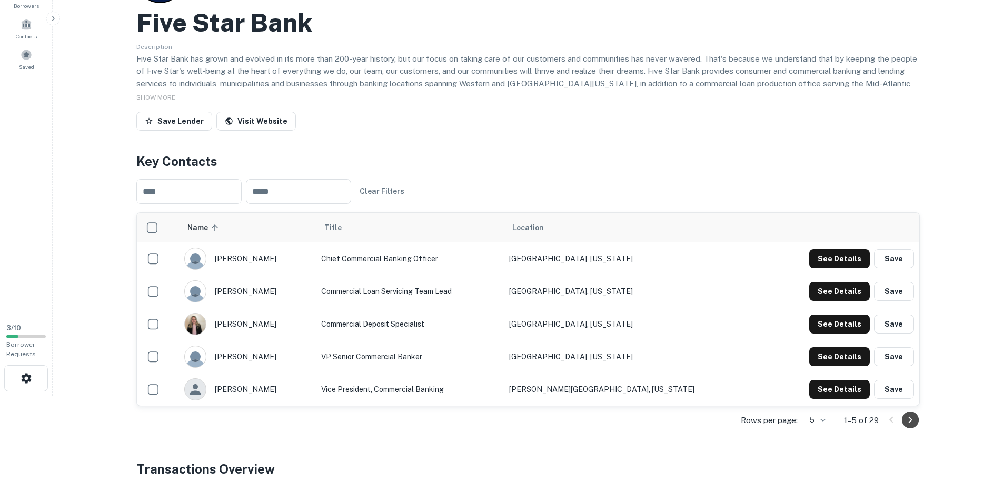
click at [906, 413] on icon "Go to next page" at bounding box center [910, 419] width 13 height 13
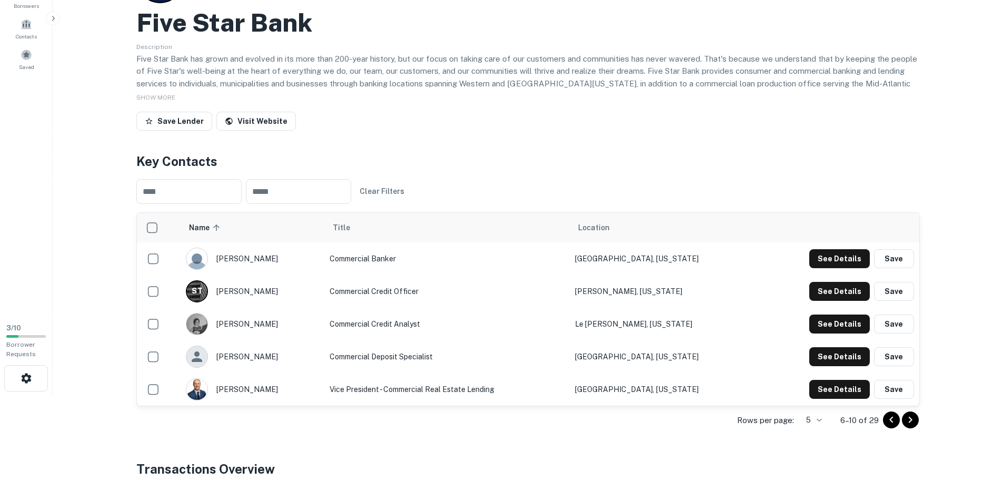
click at [266, 378] on div "[PERSON_NAME]" at bounding box center [252, 389] width 133 height 22
click at [894, 413] on icon "Go to previous page" at bounding box center [891, 419] width 13 height 13
